Goal: Task Accomplishment & Management: Manage account settings

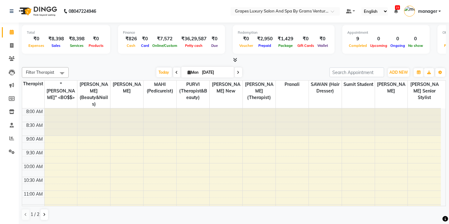
scroll to position [196, 0]
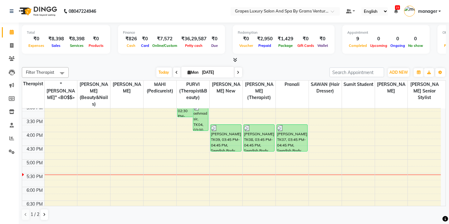
click at [117, 147] on div "8:00 AM 8:30 AM 9:00 AM 9:30 AM 10:00 AM 10:30 AM 11:00 AM 11:30 AM 12:00 PM 12…" at bounding box center [231, 90] width 419 height 357
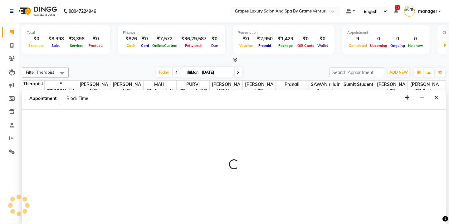
select select "78335"
select select "1005"
select select "tentative"
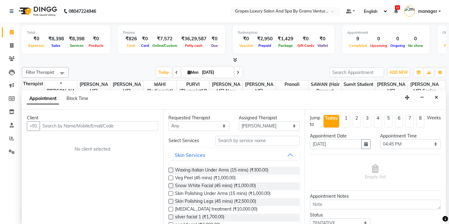
click at [50, 122] on input "text" at bounding box center [99, 126] width 119 height 10
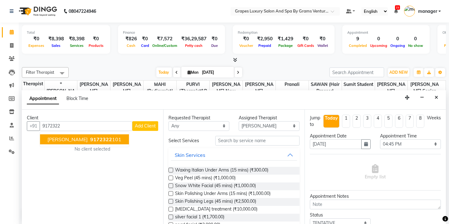
drag, startPoint x: 58, startPoint y: 138, endPoint x: 66, endPoint y: 138, distance: 8.4
click at [58, 138] on span "[PERSON_NAME]" at bounding box center [67, 139] width 40 height 6
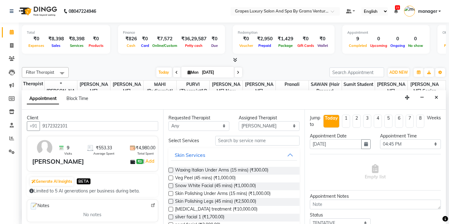
type input "9172322101"
click at [238, 140] on input "text" at bounding box center [257, 141] width 84 height 10
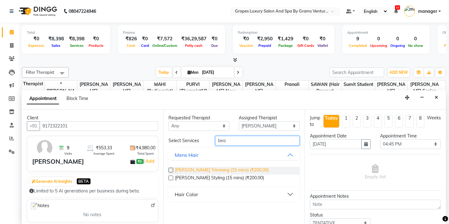
type input "bea"
click at [223, 169] on span "[PERSON_NAME] Trimming (15 mins) (₹200.00)" at bounding box center [222, 171] width 94 height 8
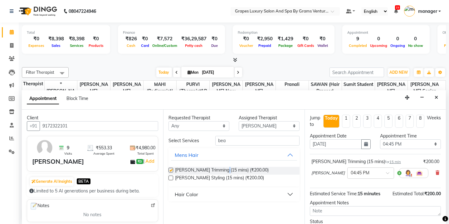
checkbox input "false"
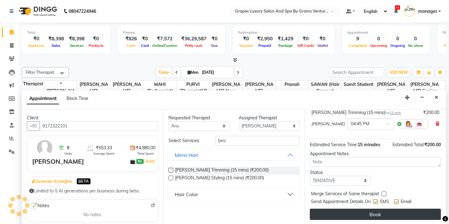
drag, startPoint x: 375, startPoint y: 200, endPoint x: 376, endPoint y: 213, distance: 12.2
click at [375, 201] on label at bounding box center [375, 201] width 5 height 5
click at [375, 201] on input "checkbox" at bounding box center [375, 202] width 4 height 4
checkbox input "false"
click at [376, 214] on button "Book" at bounding box center [375, 214] width 131 height 11
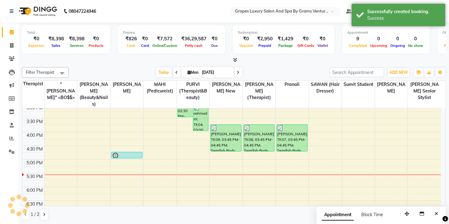
scroll to position [0, 0]
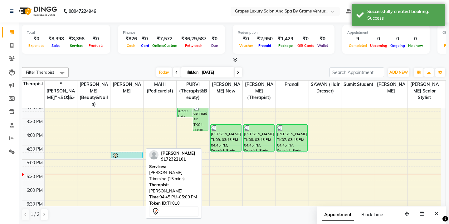
click at [121, 152] on div at bounding box center [127, 155] width 30 height 7
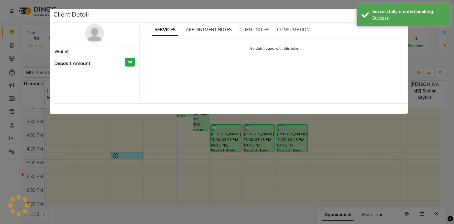
select select "7"
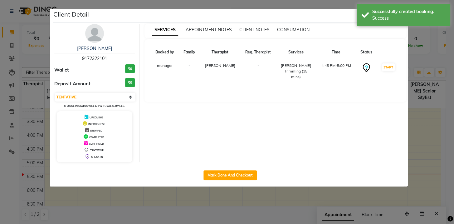
drag, startPoint x: 219, startPoint y: 172, endPoint x: 227, endPoint y: 175, distance: 8.4
click at [219, 172] on button "Mark Done And Checkout" at bounding box center [230, 175] width 53 height 10
select select "service"
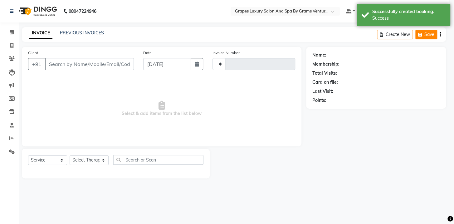
type input "2367"
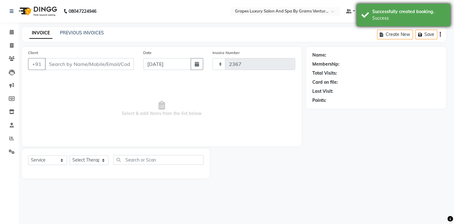
select select "3585"
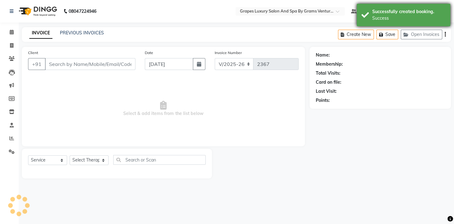
click at [389, 18] on div "Success" at bounding box center [408, 18] width 73 height 7
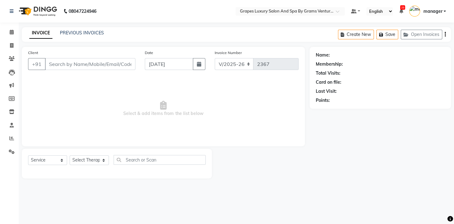
type input "9172322101"
select select "78335"
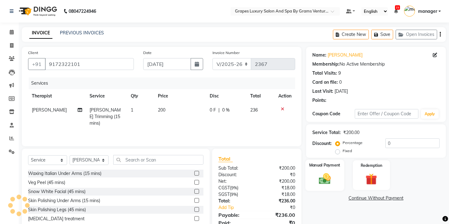
scroll to position [26, 0]
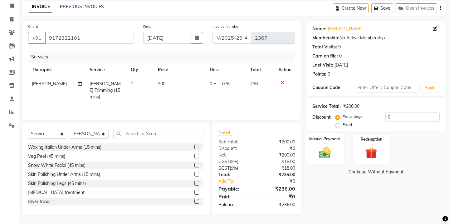
click at [323, 151] on img at bounding box center [324, 152] width 19 height 14
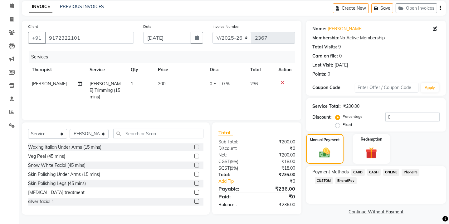
scroll to position [28, 0]
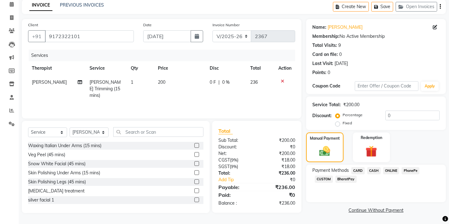
click at [395, 170] on span "ONLINE" at bounding box center [391, 170] width 16 height 7
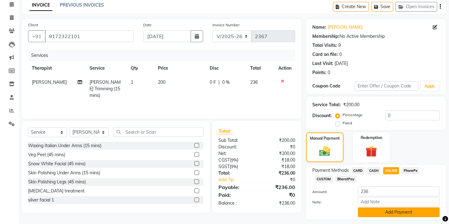
click at [389, 210] on button "Add Payment" at bounding box center [399, 212] width 82 height 10
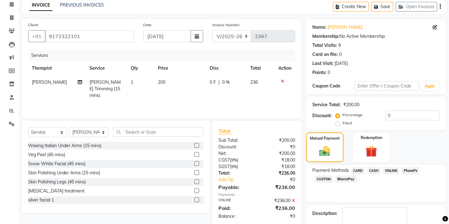
scroll to position [63, 0]
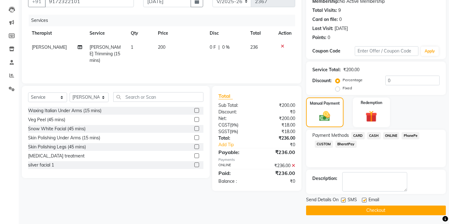
click at [343, 200] on label at bounding box center [343, 200] width 5 height 5
click at [343, 200] on input "checkbox" at bounding box center [343, 200] width 4 height 4
checkbox input "false"
drag, startPoint x: 356, startPoint y: 211, endPoint x: 320, endPoint y: 176, distance: 49.7
click at [356, 211] on button "Checkout" at bounding box center [376, 210] width 140 height 10
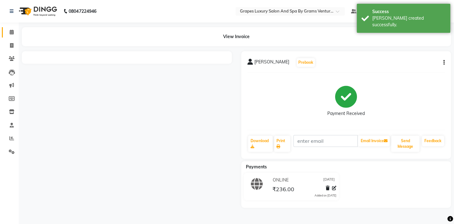
click at [12, 33] on icon at bounding box center [12, 32] width 4 height 5
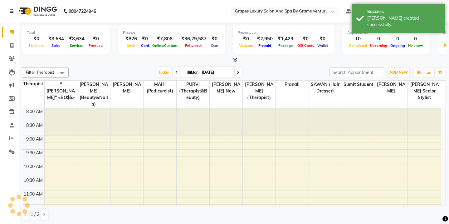
scroll to position [240, 0]
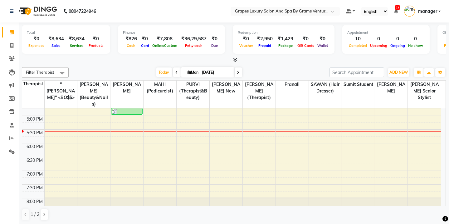
click at [193, 116] on div "8:00 AM 8:30 AM 9:00 AM 9:30 AM 10:00 AM 10:30 AM 11:00 AM 11:30 AM 12:00 PM 12…" at bounding box center [231, 47] width 419 height 357
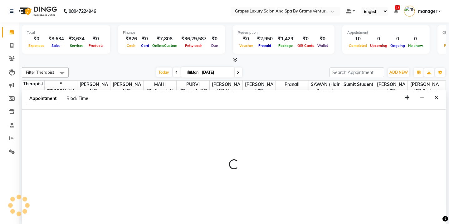
select select "47786"
select select "tentative"
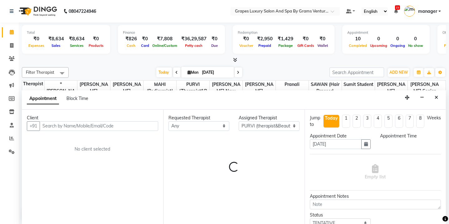
scroll to position [0, 0]
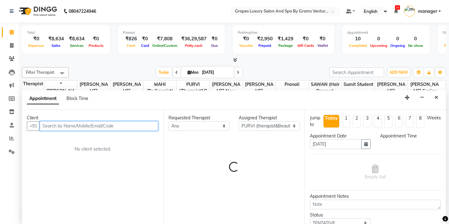
select select "1035"
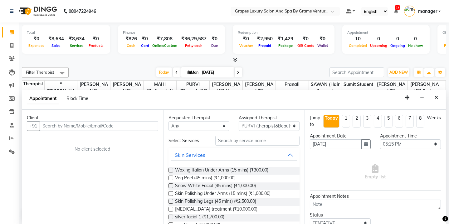
click at [47, 130] on div "Client +91 No client selected" at bounding box center [92, 167] width 141 height 115
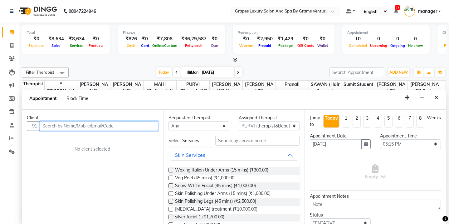
click at [58, 125] on input "text" at bounding box center [99, 126] width 119 height 10
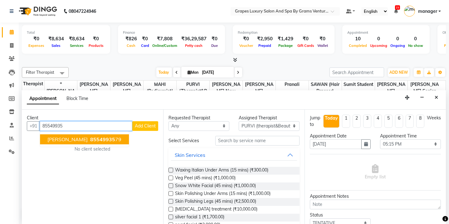
click at [89, 137] on ngb-highlight "85549935 79" at bounding box center [105, 139] width 32 height 6
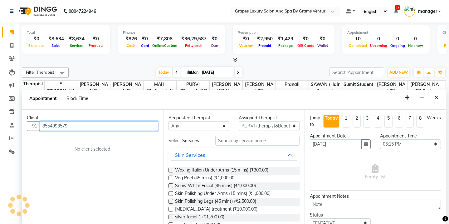
type input "8554993579"
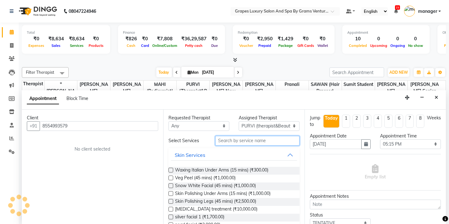
click at [240, 139] on input "text" at bounding box center [257, 141] width 84 height 10
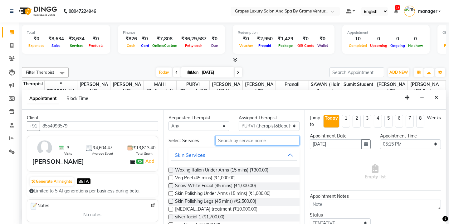
type input "r"
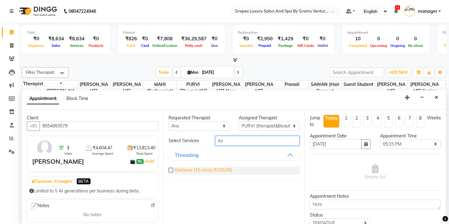
type input "ey"
click at [219, 168] on span "Eyebrow (15 mins) (₹100.00)" at bounding box center [203, 171] width 57 height 8
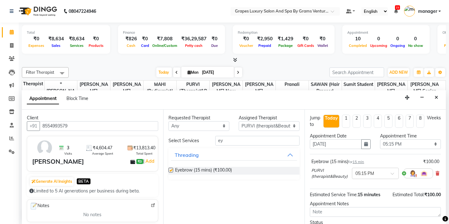
checkbox input "false"
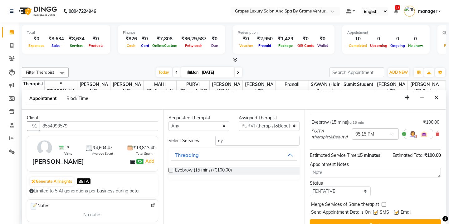
scroll to position [50, 0]
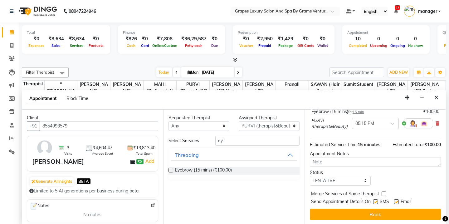
click at [375, 201] on label at bounding box center [375, 201] width 5 height 5
click at [375, 201] on input "checkbox" at bounding box center [375, 202] width 4 height 4
checkbox input "false"
drag, startPoint x: 374, startPoint y: 213, endPoint x: 364, endPoint y: 212, distance: 10.1
click at [373, 214] on button "Book" at bounding box center [375, 214] width 131 height 11
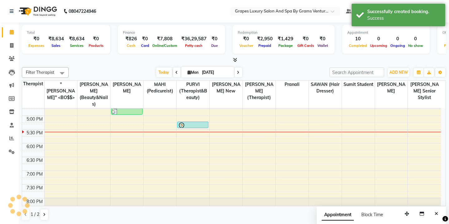
scroll to position [0, 0]
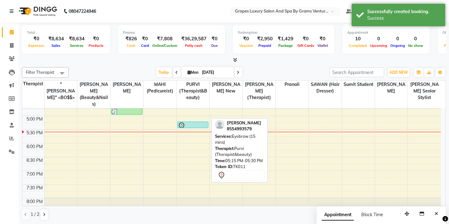
click at [199, 121] on link "[PERSON_NAME], TK11, 05:15 PM-05:30 PM, Eyebrow (15 mins)" at bounding box center [192, 124] width 31 height 7
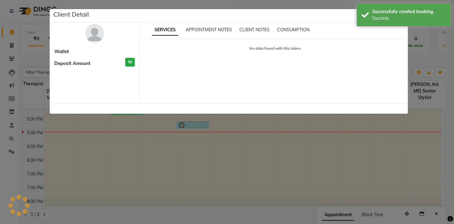
select select "7"
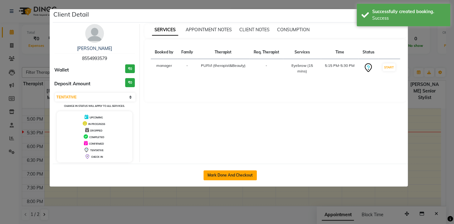
click at [227, 171] on button "Mark Done And Checkout" at bounding box center [230, 175] width 53 height 10
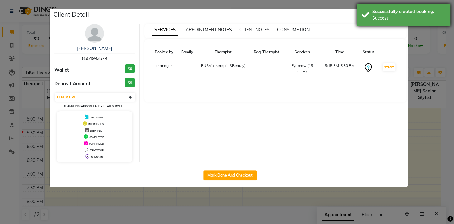
select select "service"
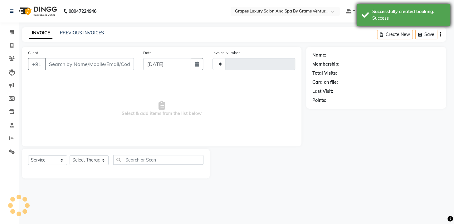
type input "2368"
select select "3585"
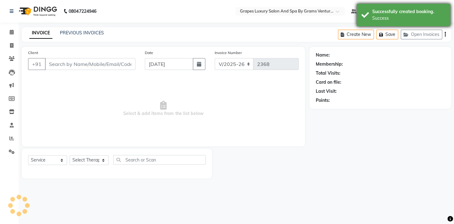
click at [401, 19] on div "Success" at bounding box center [408, 18] width 73 height 7
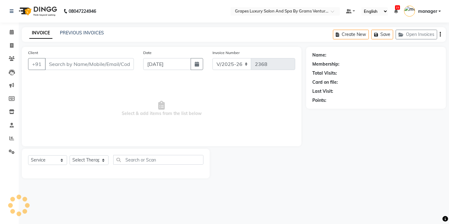
type input "8554993579"
select select "47786"
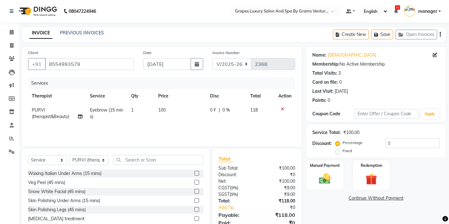
scroll to position [26, 0]
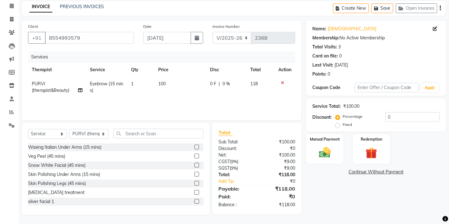
click at [163, 83] on span "100" at bounding box center [161, 84] width 7 height 6
select select "47786"
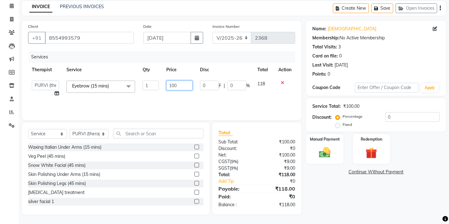
click at [175, 85] on input "100" at bounding box center [179, 86] width 26 height 10
type input "130"
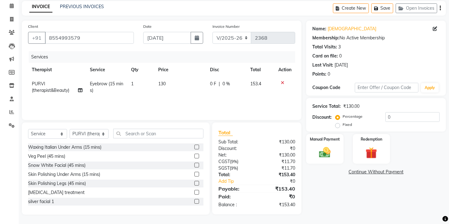
click at [350, 196] on div "Name: [PERSON_NAME] Membership: No Active Membership Total Visits: 3 Card on fi…" at bounding box center [378, 118] width 145 height 194
click at [328, 151] on img at bounding box center [324, 152] width 19 height 14
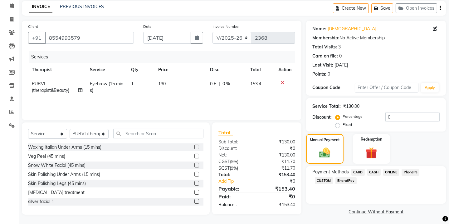
click at [393, 172] on span "ONLINE" at bounding box center [391, 172] width 16 height 7
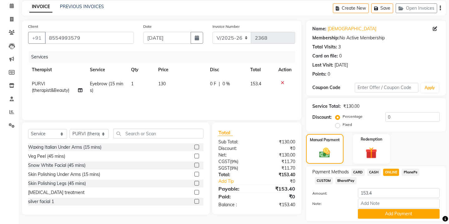
scroll to position [45, 0]
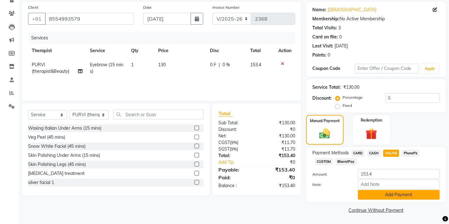
click at [409, 195] on button "Add Payment" at bounding box center [399, 195] width 82 height 10
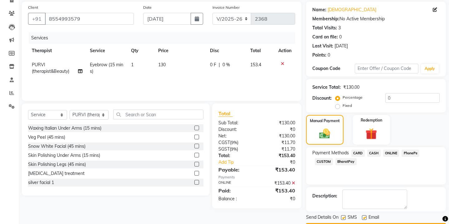
scroll to position [63, 0]
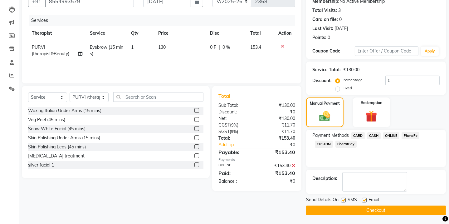
click at [343, 201] on label at bounding box center [343, 200] width 5 height 5
click at [343, 201] on input "checkbox" at bounding box center [343, 200] width 4 height 4
checkbox input "false"
click at [345, 208] on button "Checkout" at bounding box center [376, 210] width 140 height 10
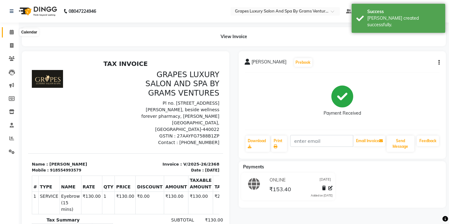
click at [10, 33] on icon at bounding box center [12, 32] width 4 height 5
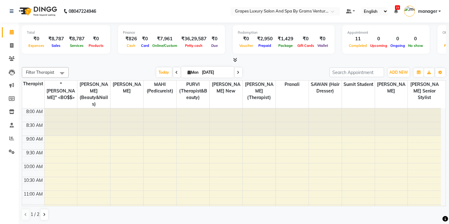
scroll to position [110, 0]
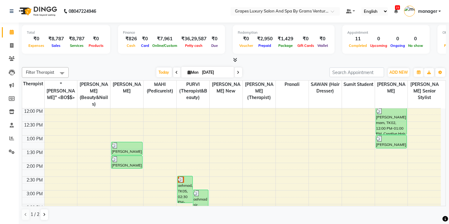
click at [132, 185] on div "8:00 AM 8:30 AM 9:00 AM 9:30 AM 10:00 AM 10:30 AM 11:00 AM 11:30 AM 12:00 PM 12…" at bounding box center [231, 176] width 419 height 357
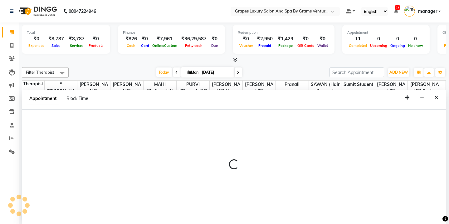
scroll to position [0, 0]
select select "78335"
select select "900"
select select "tentative"
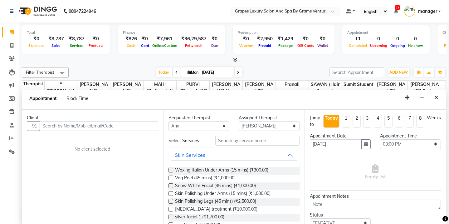
click at [60, 123] on input "text" at bounding box center [99, 126] width 119 height 10
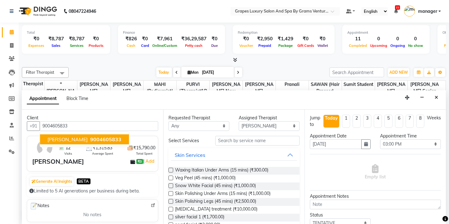
click at [56, 139] on span "[PERSON_NAME]" at bounding box center [67, 139] width 40 height 6
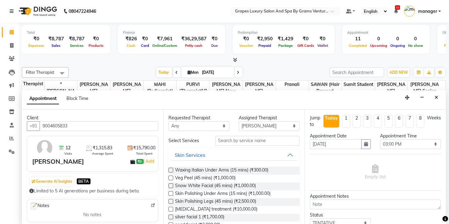
type input "9004605833"
click at [234, 141] on input "text" at bounding box center [257, 141] width 84 height 10
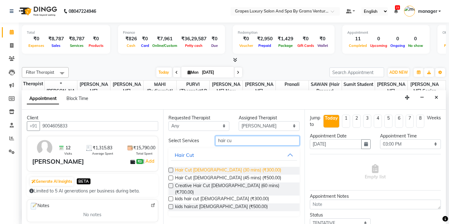
type input "hair cu"
click at [222, 168] on span "Hair Cut [DEMOGRAPHIC_DATA] (30 mins) (₹300.00)" at bounding box center [228, 171] width 106 height 8
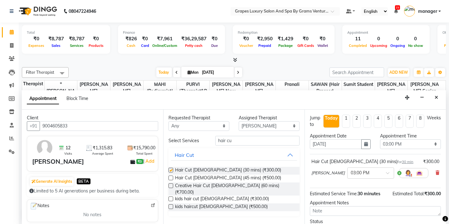
checkbox input "false"
click at [247, 140] on input "hair cu" at bounding box center [257, 141] width 84 height 10
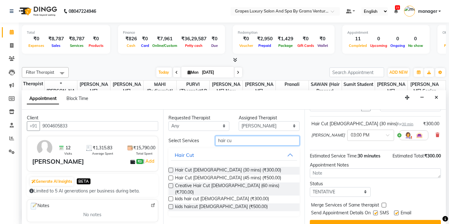
scroll to position [49, 0]
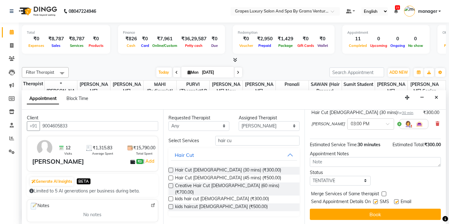
click at [376, 200] on label at bounding box center [375, 201] width 5 height 5
click at [376, 200] on input "checkbox" at bounding box center [375, 202] width 4 height 4
checkbox input "false"
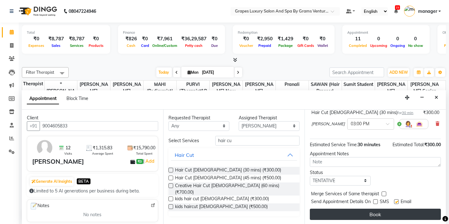
click at [374, 209] on button "Book" at bounding box center [375, 214] width 131 height 11
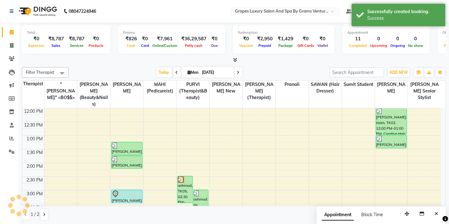
scroll to position [0, 0]
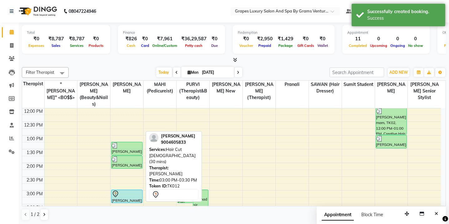
click at [127, 190] on div at bounding box center [127, 193] width 30 height 7
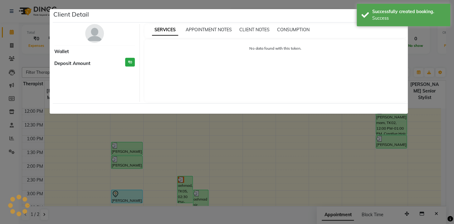
select select "7"
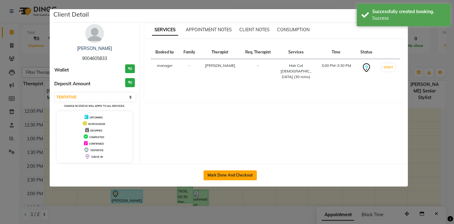
click at [247, 178] on button "Mark Done And Checkout" at bounding box center [230, 175] width 53 height 10
select select "service"
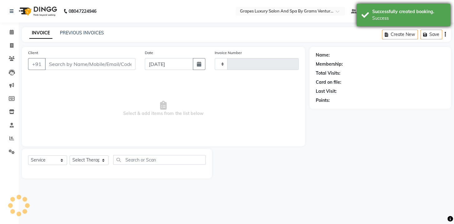
type input "2369"
select select "3585"
click at [387, 17] on div "Success" at bounding box center [408, 18] width 73 height 7
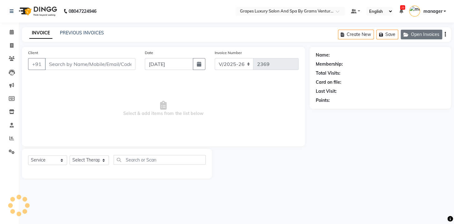
type input "9004605833"
select select "78335"
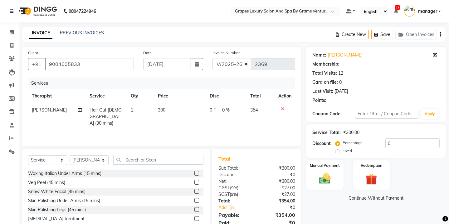
scroll to position [26, 0]
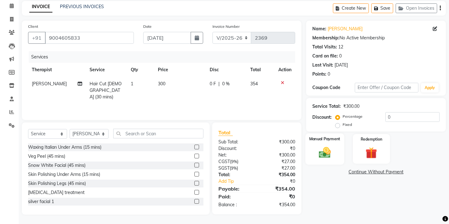
click at [331, 158] on img at bounding box center [324, 152] width 19 height 14
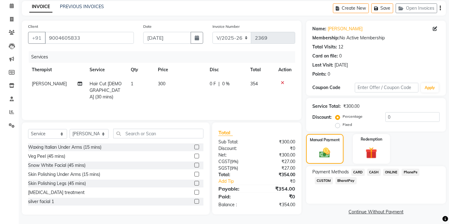
click at [394, 172] on span "ONLINE" at bounding box center [391, 172] width 16 height 7
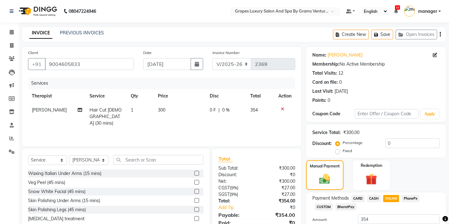
scroll to position [45, 0]
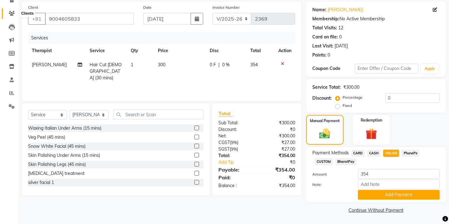
click at [12, 12] on icon at bounding box center [12, 13] width 6 height 5
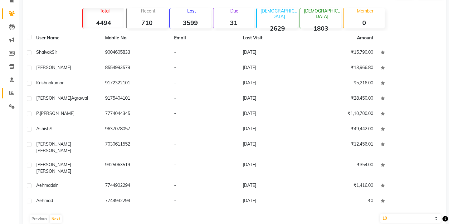
click at [12, 89] on link "Reports" at bounding box center [9, 93] width 15 height 10
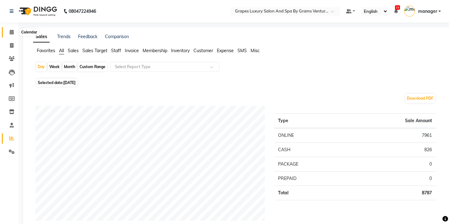
click at [12, 30] on icon at bounding box center [12, 32] width 4 height 5
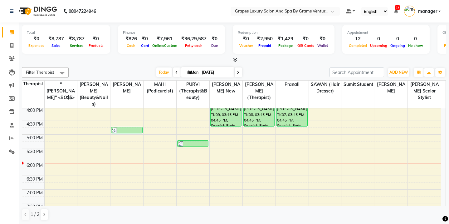
scroll to position [251, 0]
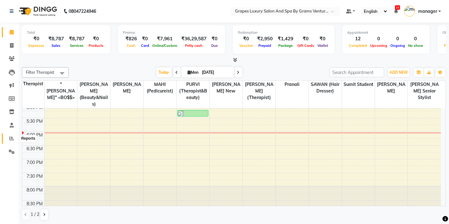
click at [9, 136] on icon at bounding box center [11, 138] width 5 height 5
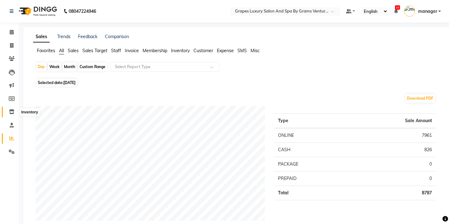
click at [15, 112] on span at bounding box center [11, 111] width 11 height 7
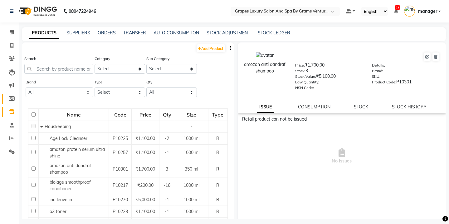
click at [15, 97] on span at bounding box center [11, 98] width 11 height 7
select select
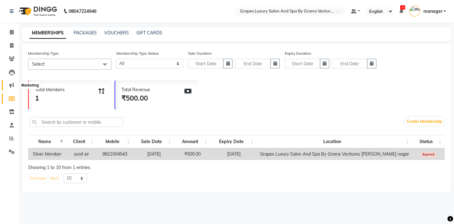
click at [9, 85] on icon at bounding box center [11, 85] width 5 height 5
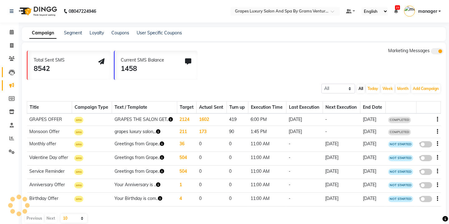
click at [13, 68] on link "Leads" at bounding box center [9, 72] width 15 height 10
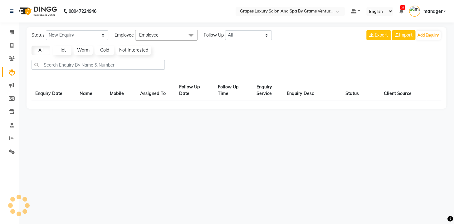
select select "10"
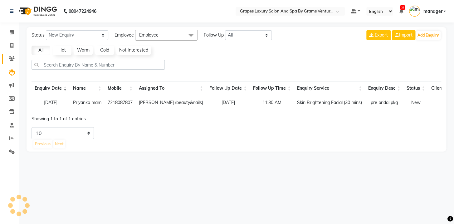
click at [12, 63] on link "Clients" at bounding box center [9, 59] width 15 height 10
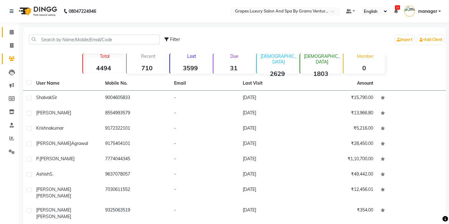
click at [10, 28] on link "Calendar" at bounding box center [9, 32] width 15 height 10
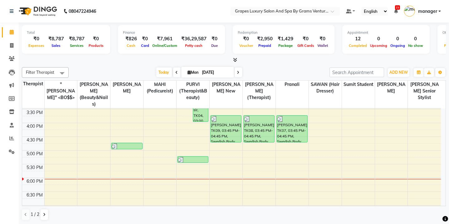
scroll to position [227, 0]
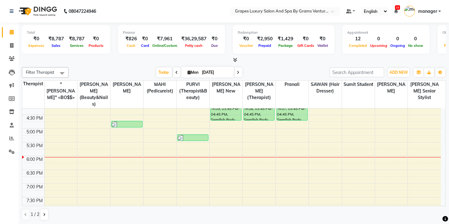
click at [60, 149] on td at bounding box center [242, 152] width 397 height 7
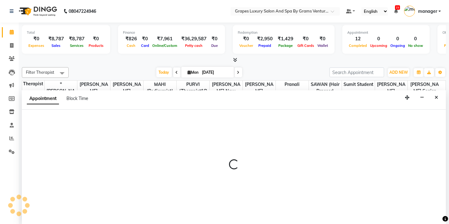
scroll to position [0, 0]
select select "16582"
select select "1050"
select select "tentative"
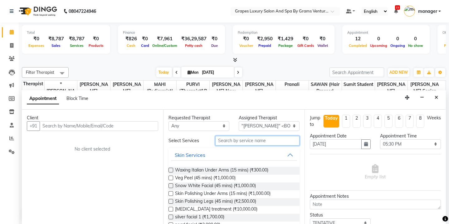
click at [272, 138] on input "text" at bounding box center [257, 141] width 84 height 10
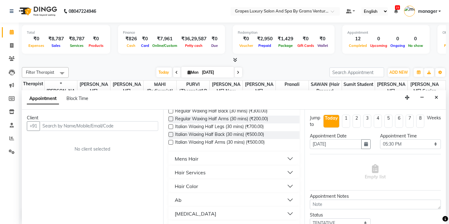
scroll to position [85, 0]
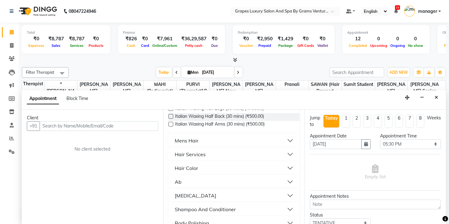
click at [210, 193] on button "[MEDICAL_DATA]" at bounding box center [234, 195] width 126 height 11
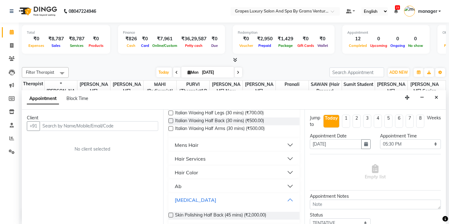
scroll to position [0, 0]
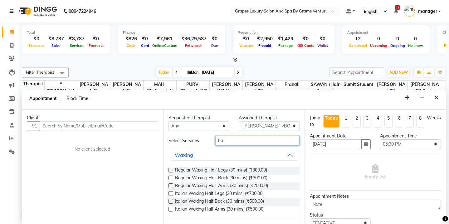
click at [250, 137] on input "ha" at bounding box center [257, 141] width 84 height 10
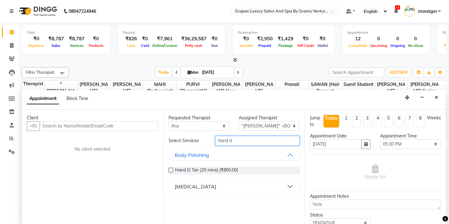
click at [252, 137] on input "hand d" at bounding box center [257, 141] width 84 height 10
type input "h"
type input "eye"
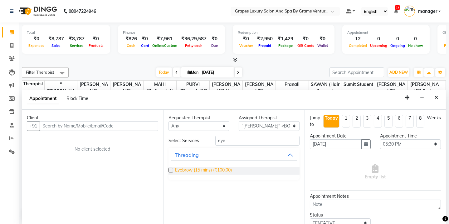
click at [208, 170] on span "Eyebrow (15 mins) (₹100.00)" at bounding box center [203, 171] width 57 height 8
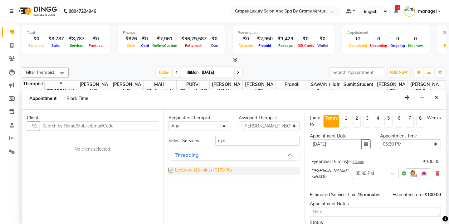
checkbox input "false"
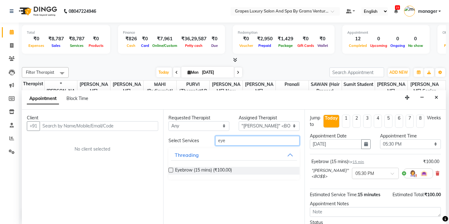
click at [252, 139] on input "eye" at bounding box center [257, 141] width 84 height 10
type input "e"
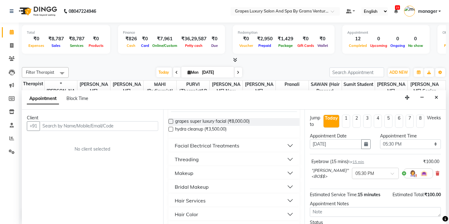
scroll to position [57, 0]
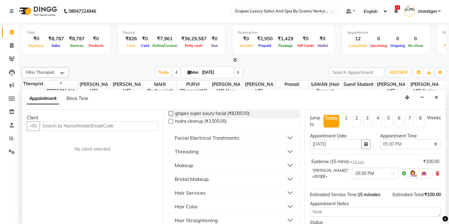
type input "up"
click at [255, 150] on button "Threading" at bounding box center [234, 151] width 126 height 11
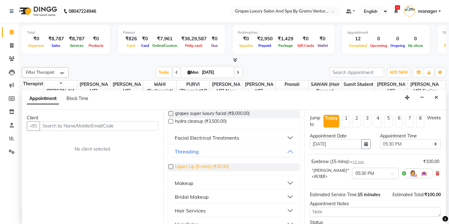
click at [194, 165] on span "Upper Lip (5 mins) (₹30.00)" at bounding box center [202, 167] width 54 height 8
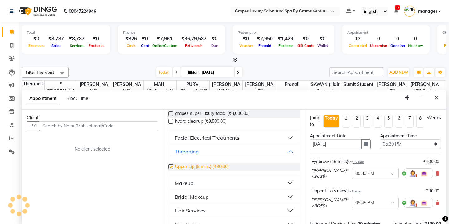
checkbox input "false"
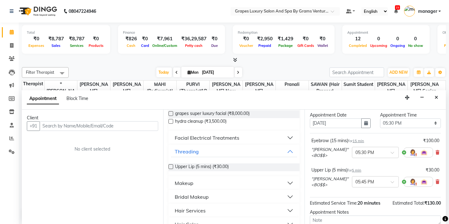
scroll to position [80, 0]
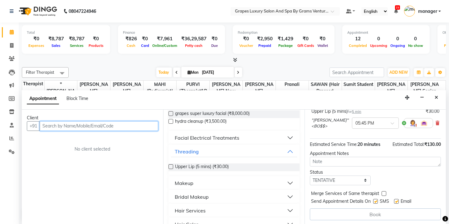
click at [119, 125] on input "text" at bounding box center [99, 126] width 119 height 10
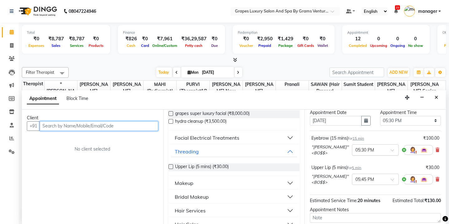
scroll to position [23, 0]
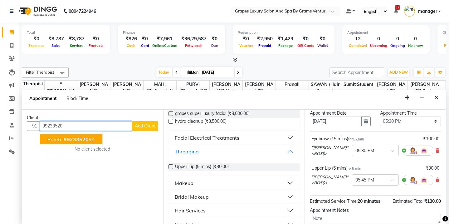
click at [56, 125] on input "99233520" at bounding box center [86, 126] width 93 height 10
click at [64, 125] on input "99233520" at bounding box center [86, 126] width 93 height 10
click at [76, 138] on span "99233520" at bounding box center [76, 139] width 25 height 6
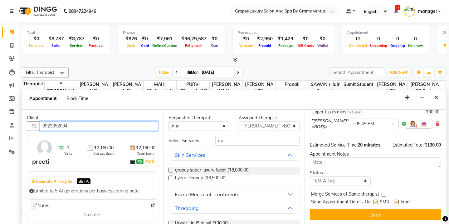
scroll to position [0, 0]
type input "9923352094"
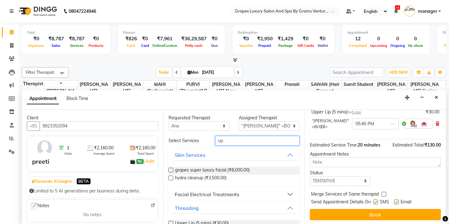
click at [266, 140] on input "up" at bounding box center [257, 141] width 84 height 10
type input "u"
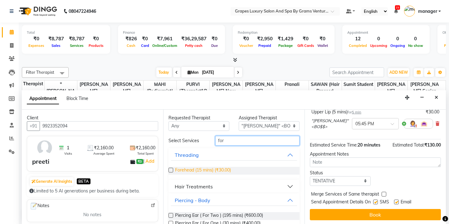
type input "for"
click at [186, 167] on span "Forehead (15 mins) (₹30.00)" at bounding box center [203, 171] width 56 height 8
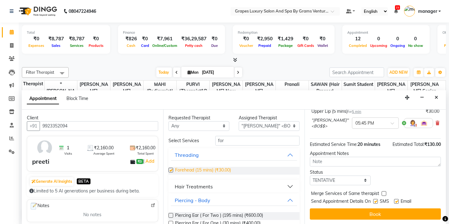
checkbox input "false"
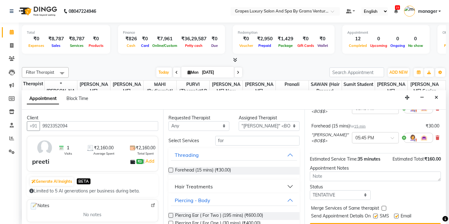
scroll to position [115, 0]
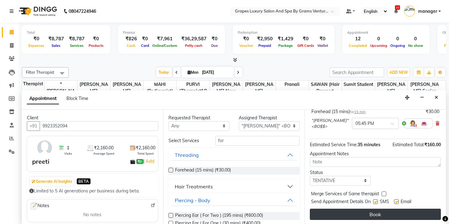
click at [326, 214] on button "Book" at bounding box center [375, 214] width 131 height 11
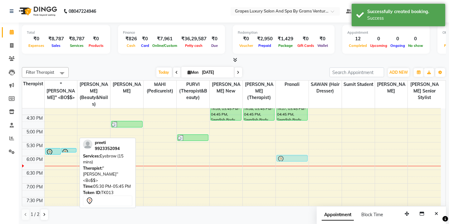
drag, startPoint x: 60, startPoint y: 139, endPoint x: 289, endPoint y: 156, distance: 230.1
click at [289, 156] on div "8:00 AM 8:30 AM 9:00 AM 9:30 AM 10:00 AM 10:30 AM 11:00 AM 11:30 AM 12:00 PM 12…" at bounding box center [231, 59] width 419 height 357
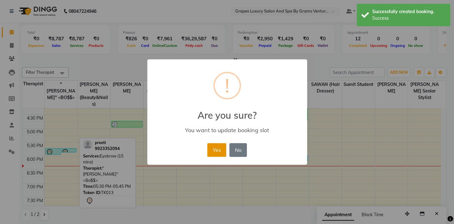
click at [215, 150] on button "Yes" at bounding box center [216, 150] width 19 height 14
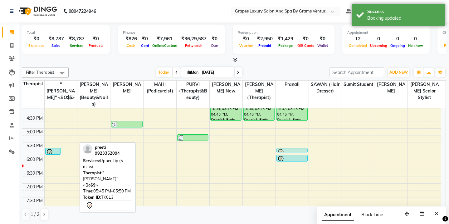
drag, startPoint x: 68, startPoint y: 142, endPoint x: 286, endPoint y: 142, distance: 217.3
click at [286, 142] on tr "preeti, TK13, 05:45 PM-06:00 PM, Forehead (15 mins) preeti, TK13, 05:45 PM-05:5…" at bounding box center [231, 59] width 419 height 357
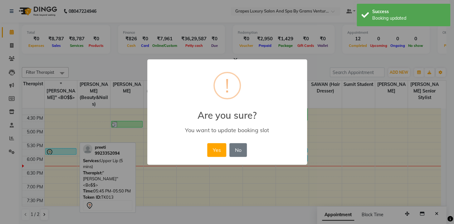
drag, startPoint x: 215, startPoint y: 145, endPoint x: 154, endPoint y: 145, distance: 60.6
click at [215, 145] on button "Yes" at bounding box center [216, 150] width 19 height 14
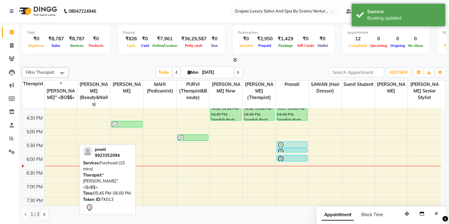
drag, startPoint x: 62, startPoint y: 144, endPoint x: 289, endPoint y: 137, distance: 226.8
click at [289, 137] on tr "preeti, TK13, 05:45 PM-06:00 PM, Forehead (15 mins) [PERSON_NAME], TK01, 01:15 …" at bounding box center [231, 59] width 419 height 357
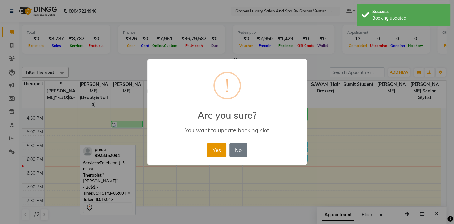
click at [216, 149] on button "Yes" at bounding box center [216, 150] width 19 height 14
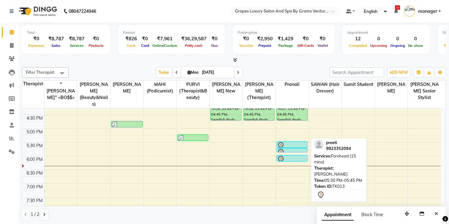
click at [288, 142] on div at bounding box center [292, 145] width 30 height 7
click at [286, 142] on div at bounding box center [292, 145] width 30 height 7
select select "7"
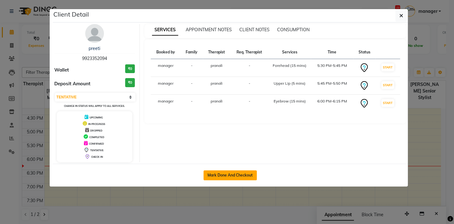
click at [215, 171] on button "Mark Done And Checkout" at bounding box center [230, 175] width 53 height 10
select select "service"
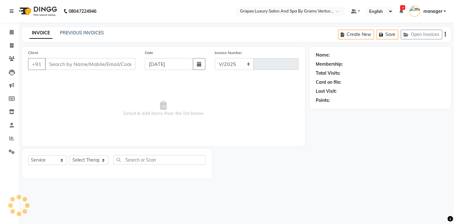
select select "3585"
type input "2369"
type input "9923352094"
select select "79782"
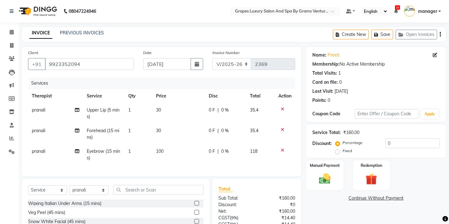
scroll to position [61, 0]
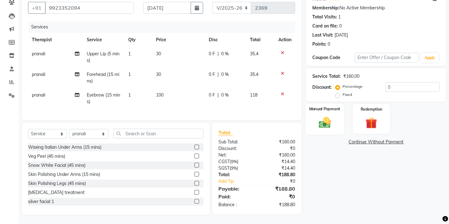
click at [330, 107] on div "Manual Payment" at bounding box center [325, 118] width 39 height 31
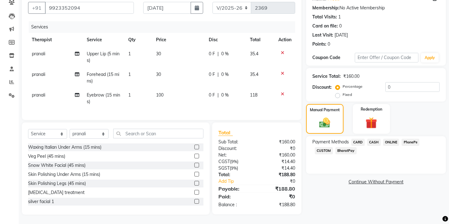
click at [389, 139] on span "ONLINE" at bounding box center [391, 142] width 16 height 7
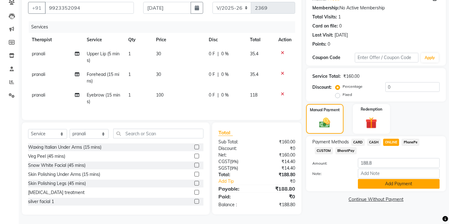
click at [378, 180] on button "Add Payment" at bounding box center [399, 184] width 82 height 10
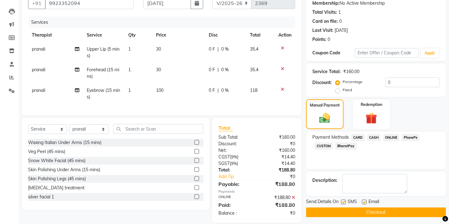
click at [350, 209] on button "Checkout" at bounding box center [376, 212] width 140 height 10
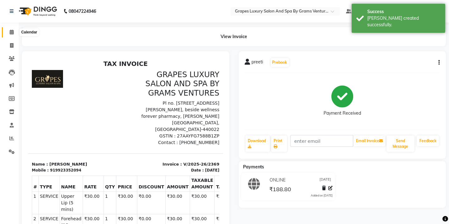
click at [8, 31] on span at bounding box center [11, 32] width 11 height 7
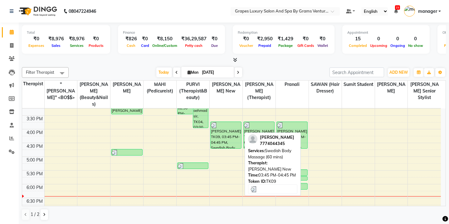
scroll to position [227, 0]
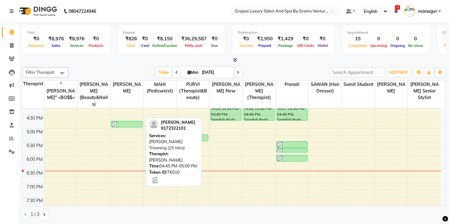
click at [129, 121] on div at bounding box center [127, 124] width 30 height 6
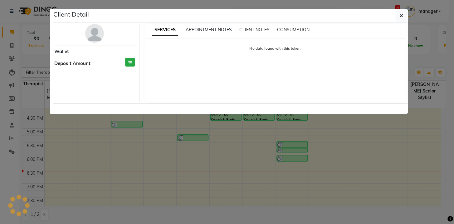
select select "3"
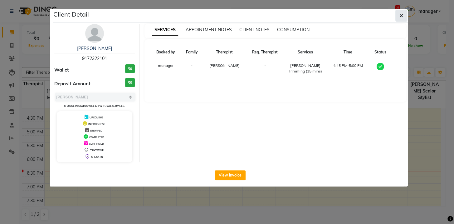
click at [404, 15] on button "button" at bounding box center [402, 16] width 12 height 12
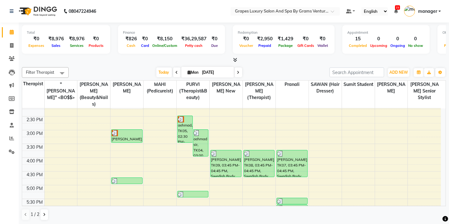
scroll to position [170, 0]
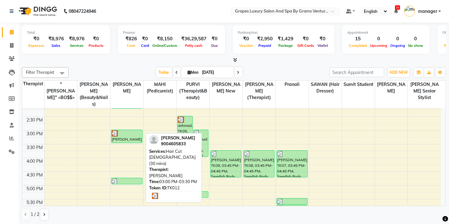
click at [130, 131] on div "[PERSON_NAME], TK12, 03:00 PM-03:30 PM, Hair Cut [DEMOGRAPHIC_DATA] (30 mins)" at bounding box center [126, 136] width 31 height 13
select select "3"
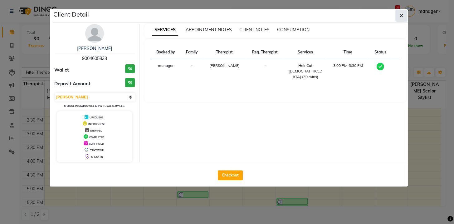
click at [397, 14] on button "button" at bounding box center [402, 16] width 12 height 12
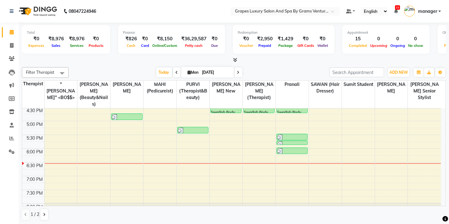
scroll to position [251, 0]
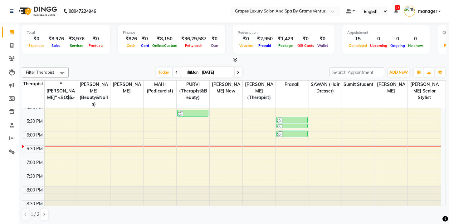
click at [129, 131] on div "8:00 AM 8:30 AM 9:00 AM 9:30 AM 10:00 AM 10:30 AM 11:00 AM 11:30 AM 12:00 PM 12…" at bounding box center [231, 35] width 419 height 357
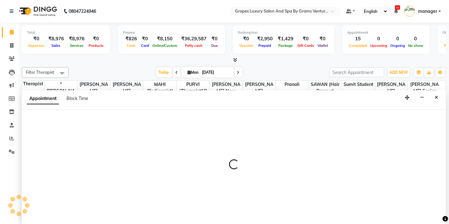
scroll to position [0, 0]
select select "78335"
select select "1095"
select select "tentative"
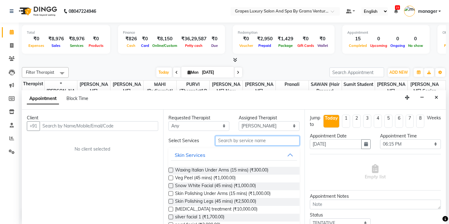
click at [264, 137] on input "text" at bounding box center [257, 141] width 84 height 10
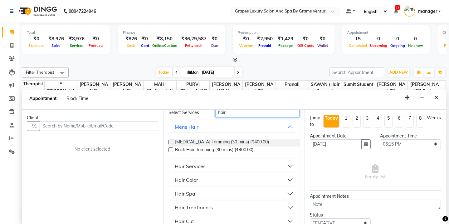
scroll to position [50, 0]
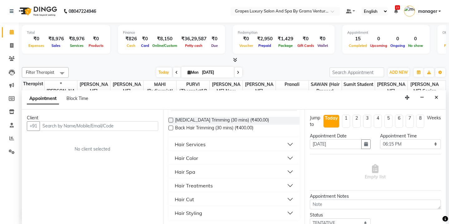
type input "hair"
click at [227, 196] on button "Hair Cut" at bounding box center [234, 199] width 126 height 11
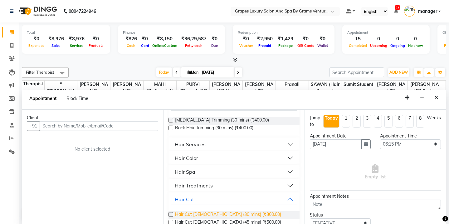
click at [196, 212] on span "Hair Cut [DEMOGRAPHIC_DATA] (30 mins) (₹300.00)" at bounding box center [228, 215] width 106 height 8
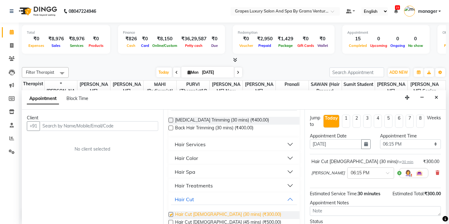
checkbox input "false"
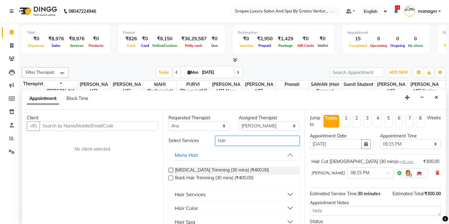
click at [240, 142] on input "hair" at bounding box center [257, 141] width 84 height 10
type input "h"
type input "be"
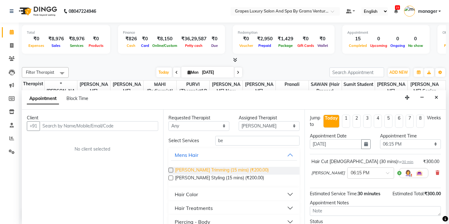
click at [214, 168] on span "[PERSON_NAME] Trimming (15 mins) (₹200.00)" at bounding box center [222, 171] width 94 height 8
checkbox input "false"
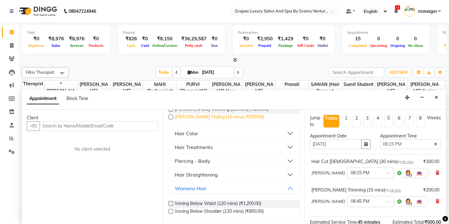
scroll to position [62, 0]
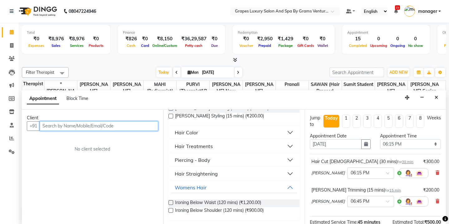
click at [113, 125] on input "text" at bounding box center [99, 126] width 119 height 10
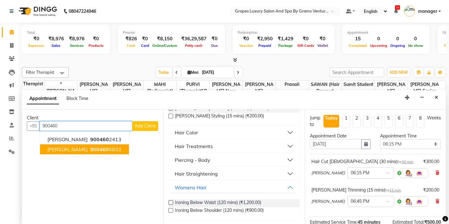
click at [90, 150] on span "900460" at bounding box center [99, 149] width 19 height 6
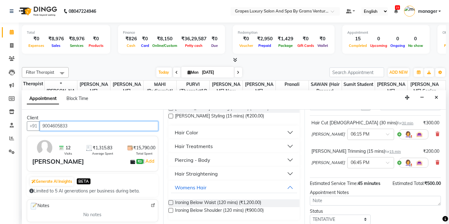
scroll to position [77, 0]
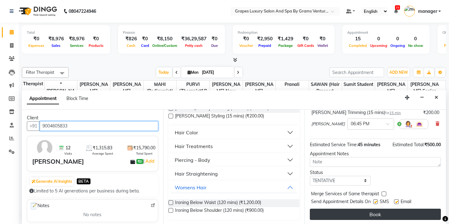
type input "9004605833"
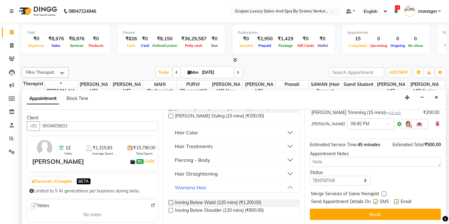
click at [334, 209] on button "Book" at bounding box center [375, 214] width 131 height 11
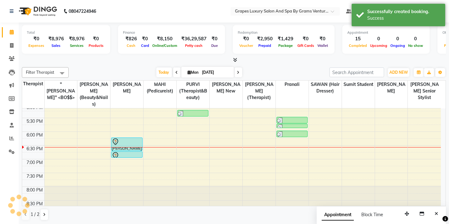
scroll to position [0, 0]
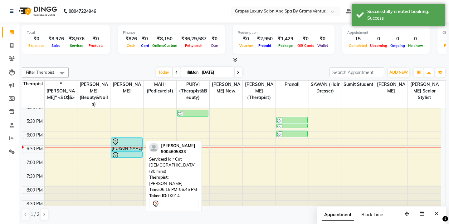
click at [122, 138] on div at bounding box center [127, 141] width 30 height 7
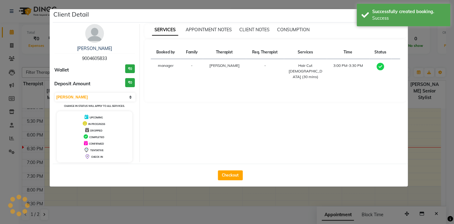
select select "7"
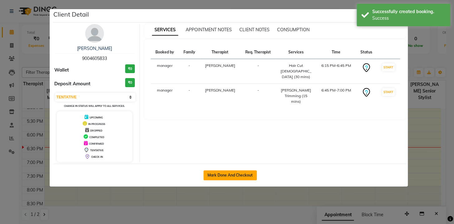
click at [211, 175] on button "Mark Done And Checkout" at bounding box center [230, 175] width 53 height 10
select select "service"
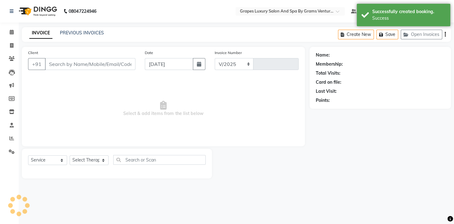
select select "3585"
type input "2370"
type input "9004605833"
select select "78335"
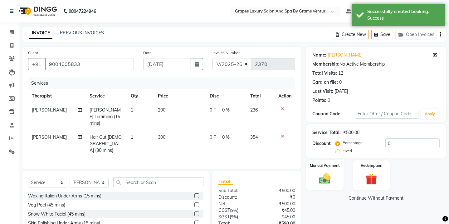
scroll to position [41, 0]
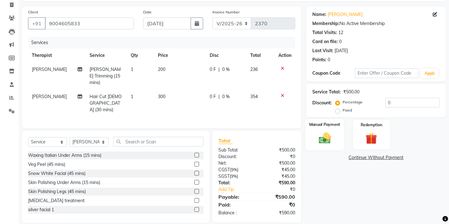
drag, startPoint x: 327, startPoint y: 129, endPoint x: 334, endPoint y: 123, distance: 9.4
click at [327, 129] on div "Manual Payment" at bounding box center [325, 134] width 39 height 31
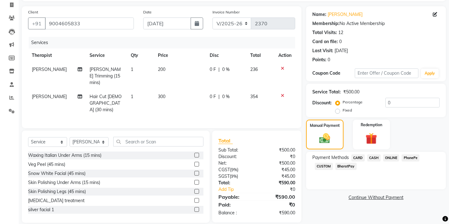
click at [392, 155] on span "ONLINE" at bounding box center [391, 157] width 16 height 7
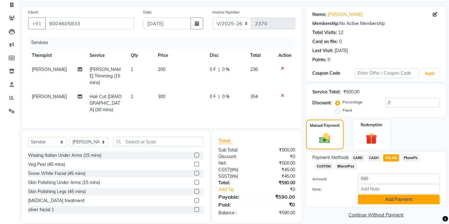
click at [385, 200] on button "Add Payment" at bounding box center [399, 200] width 82 height 10
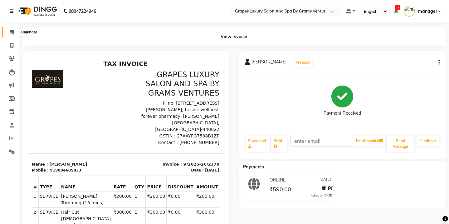
click at [12, 30] on icon at bounding box center [12, 32] width 4 height 5
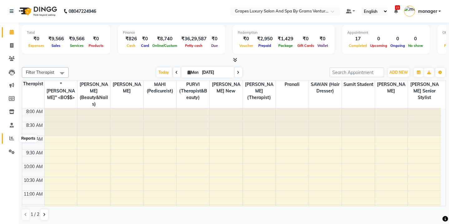
click at [13, 137] on icon at bounding box center [11, 138] width 5 height 5
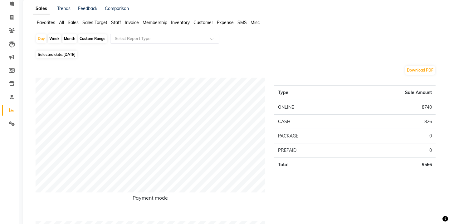
scroll to position [57, 0]
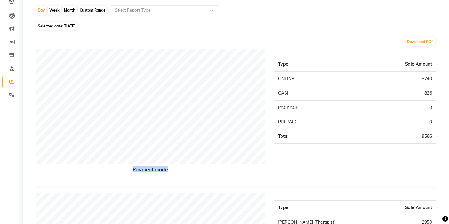
drag, startPoint x: 449, startPoint y: 56, endPoint x: 448, endPoint y: 47, distance: 8.8
click at [449, 37] on html "08047224946 Select Location × Grapes Luxury Salon And Spa By Grams Ventures, [P…" at bounding box center [224, 55] width 449 height 224
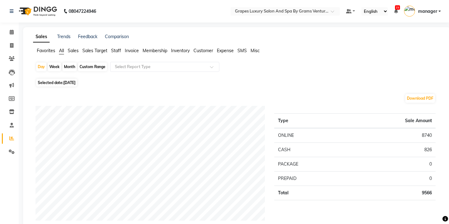
click at [65, 66] on div "Month" at bounding box center [69, 66] width 14 height 9
select select "9"
select select "2025"
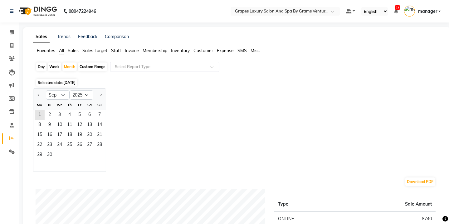
click at [34, 94] on div at bounding box center [39, 95] width 12 height 10
click at [39, 94] on span "Previous month" at bounding box center [38, 94] width 2 height 2
select select "8"
click at [84, 145] on span "22" at bounding box center [80, 145] width 10 height 10
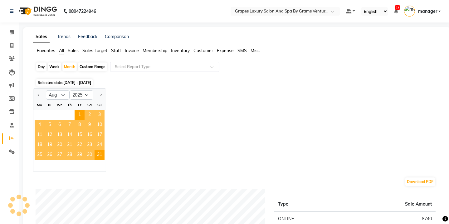
click at [84, 145] on span "22" at bounding box center [80, 145] width 10 height 10
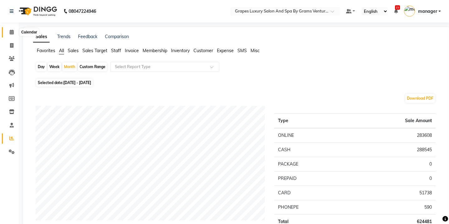
click at [9, 30] on span at bounding box center [11, 32] width 11 height 7
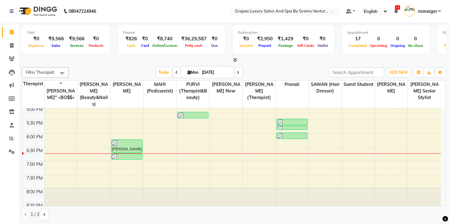
scroll to position [251, 0]
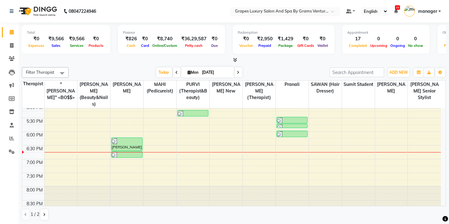
click at [332, 10] on span at bounding box center [335, 13] width 8 height 6
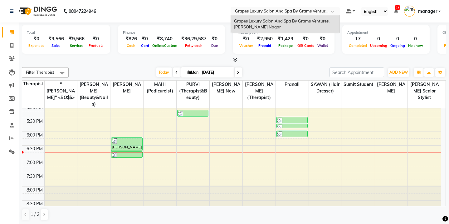
drag, startPoint x: 255, startPoint y: 22, endPoint x: 250, endPoint y: 9, distance: 13.6
click at [256, 22] on span "Grapes Luxury Salon And Spa By Grams Ventures, [PERSON_NAME] Nagar" at bounding box center [282, 23] width 96 height 11
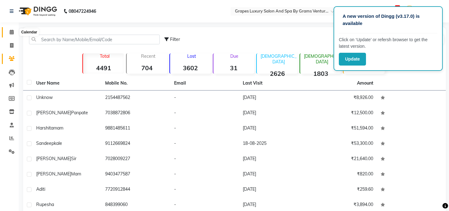
click at [10, 29] on span at bounding box center [11, 32] width 11 height 7
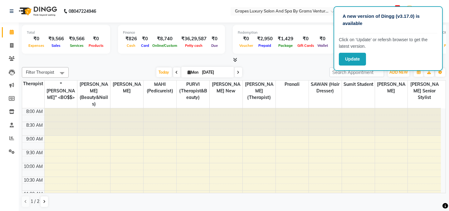
click at [306, 71] on div "[DATE] [DATE]" at bounding box center [199, 72] width 255 height 9
click at [289, 67] on div "Filter Therapist Select All "[PERSON_NAME]'' <BO$$> [PERSON_NAME] (beauty&nails…" at bounding box center [234, 72] width 424 height 11
click at [341, 58] on button "Update" at bounding box center [352, 59] width 27 height 13
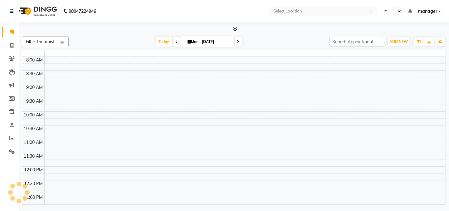
select select "en"
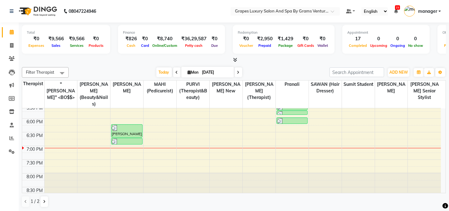
click at [303, 65] on div "Filter Therapist Select All "GUNJAN'' <BO$$> ASMITA (beauty&nails) faizaan MAHI…" at bounding box center [234, 137] width 424 height 145
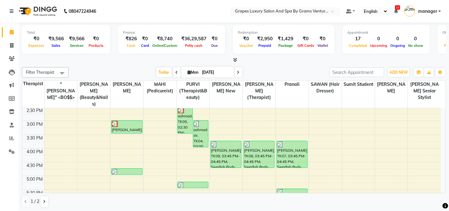
scroll to position [179, 0]
